Goal: Task Accomplishment & Management: Manage account settings

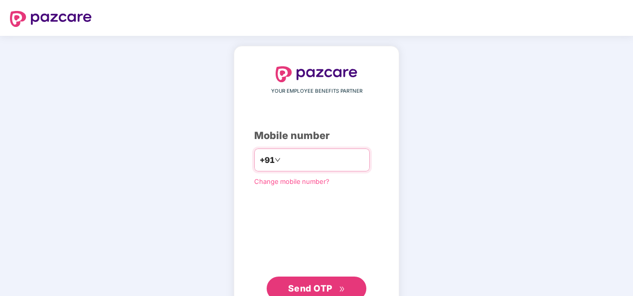
type input "**********"
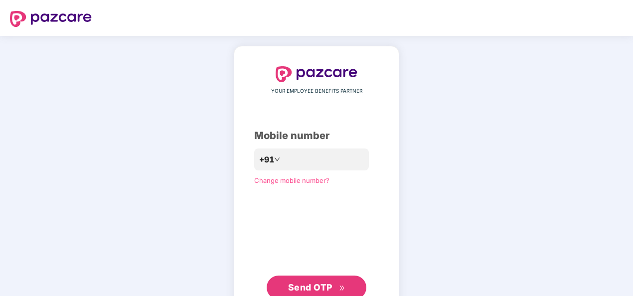
click at [296, 179] on span "Change mobile number?" at bounding box center [291, 180] width 75 height 8
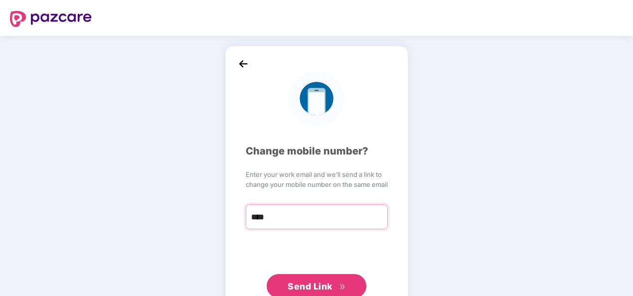
type input "**********"
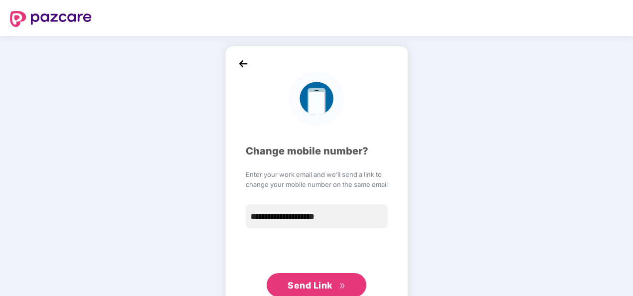
click at [312, 284] on span "Send Link" at bounding box center [309, 285] width 45 height 10
